Goal: Use online tool/utility: Utilize a website feature to perform a specific function

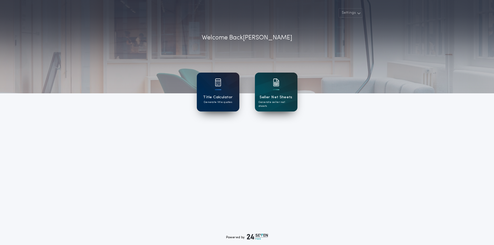
click at [222, 99] on h1 "Title Calculator" at bounding box center [218, 97] width 30 height 6
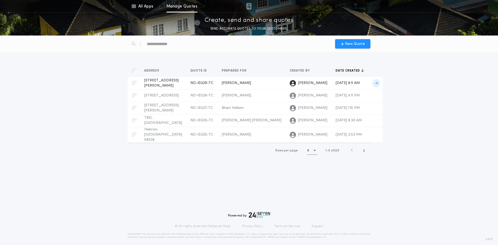
click at [174, 83] on span "[STREET_ADDRESS][PERSON_NAME]" at bounding box center [161, 83] width 34 height 9
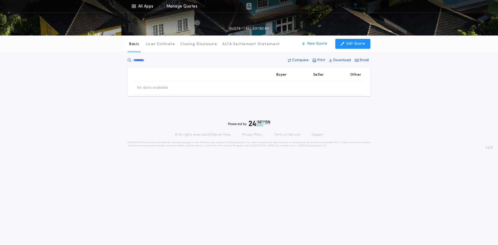
type input "*******"
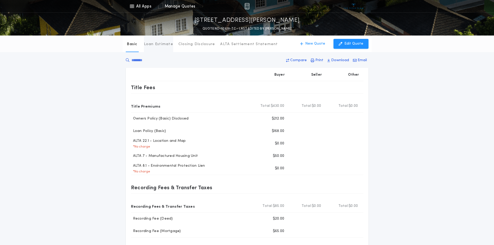
click at [158, 45] on p "Loan Estimate" at bounding box center [158, 44] width 29 height 5
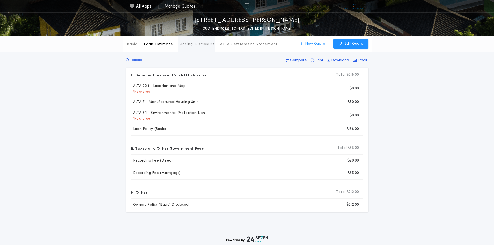
click at [193, 46] on p "Closing Disclosure" at bounding box center [196, 44] width 37 height 5
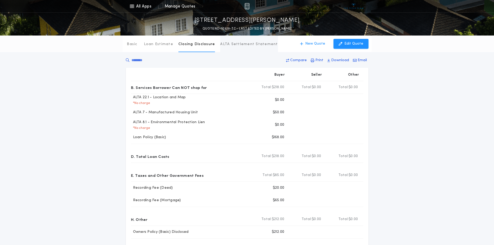
click at [241, 45] on p "ALTA Settlement Statement" at bounding box center [249, 44] width 58 height 5
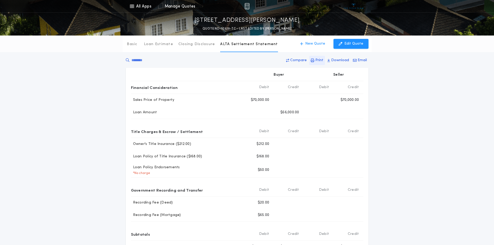
click at [317, 62] on p "Print" at bounding box center [319, 60] width 8 height 5
